Goal: Task Accomplishment & Management: Manage account settings

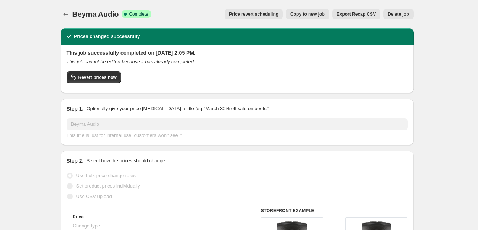
select select "percentage"
select select "vendor"
click at [320, 19] on button "Copy to new job" at bounding box center [307, 14] width 43 height 10
select select "percentage"
select select "vendor"
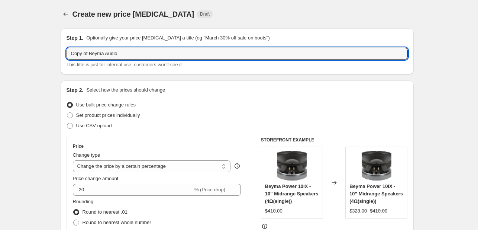
drag, startPoint x: 91, startPoint y: 56, endPoint x: 52, endPoint y: 55, distance: 38.3
type input "Beyma Audio"
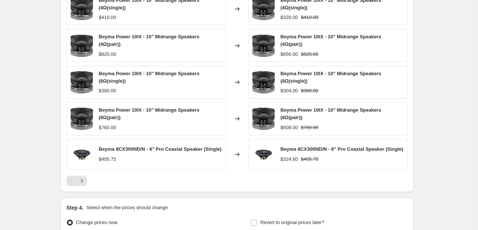
scroll to position [606, 0]
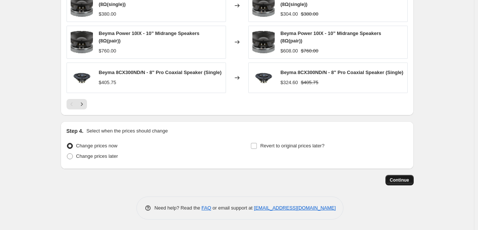
click at [394, 177] on span "Continue" at bounding box center [399, 180] width 19 height 6
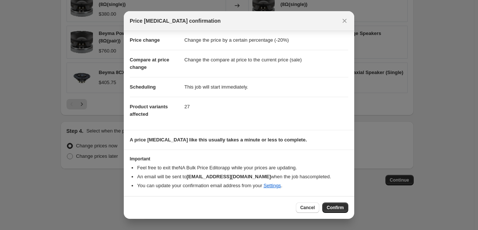
scroll to position [14, 0]
click at [329, 212] on button "Confirm" at bounding box center [335, 207] width 26 height 10
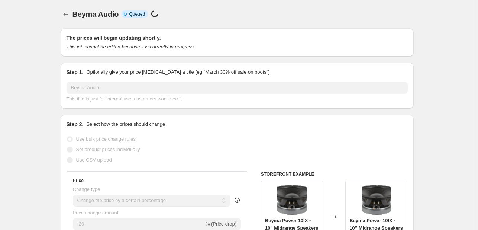
scroll to position [606, 0]
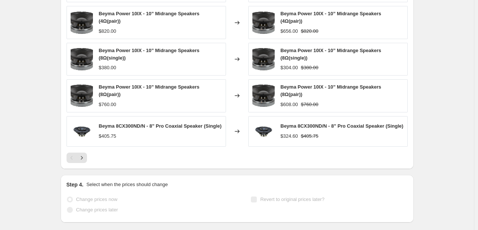
select select "percentage"
select select "vendor"
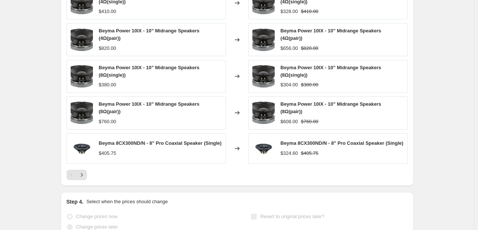
scroll to position [0, 0]
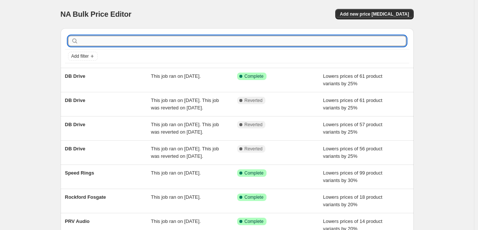
click at [117, 41] on input "text" at bounding box center [243, 41] width 326 height 10
type input "bey"
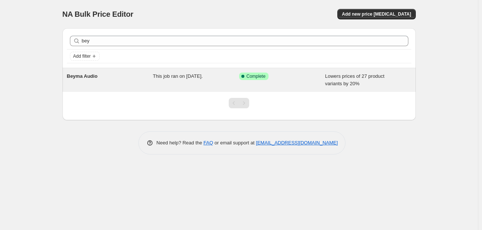
click at [107, 75] on div "Beyma Audio" at bounding box center [110, 79] width 86 height 15
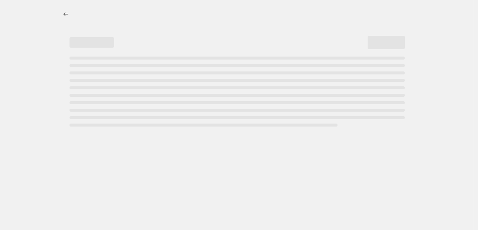
select select "percentage"
select select "vendor"
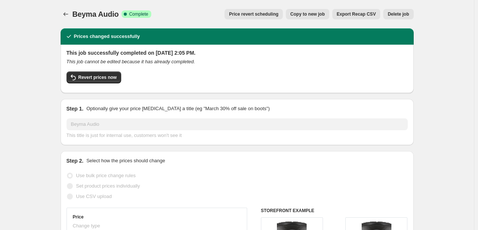
click at [395, 15] on span "Delete job" at bounding box center [398, 14] width 21 height 6
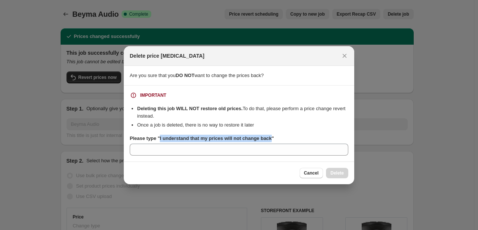
drag, startPoint x: 159, startPoint y: 140, endPoint x: 270, endPoint y: 139, distance: 111.1
click at [270, 139] on b "Please type "I understand that my prices will not change back"" at bounding box center [202, 138] width 144 height 6
copy b "I understand that my prices will not change back"
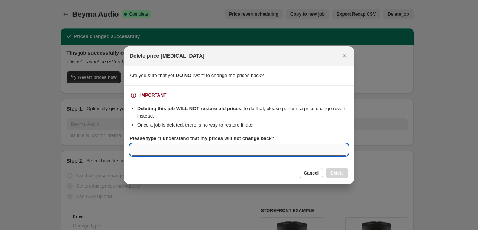
click at [252, 148] on input "Please type "I understand that my prices will not change back"" at bounding box center [239, 149] width 219 height 12
paste input "I understand that my prices will not change back"
type input "I understand that my prices will not change back"
click at [335, 172] on span "Delete" at bounding box center [336, 173] width 13 height 6
